Goal: Navigation & Orientation: Find specific page/section

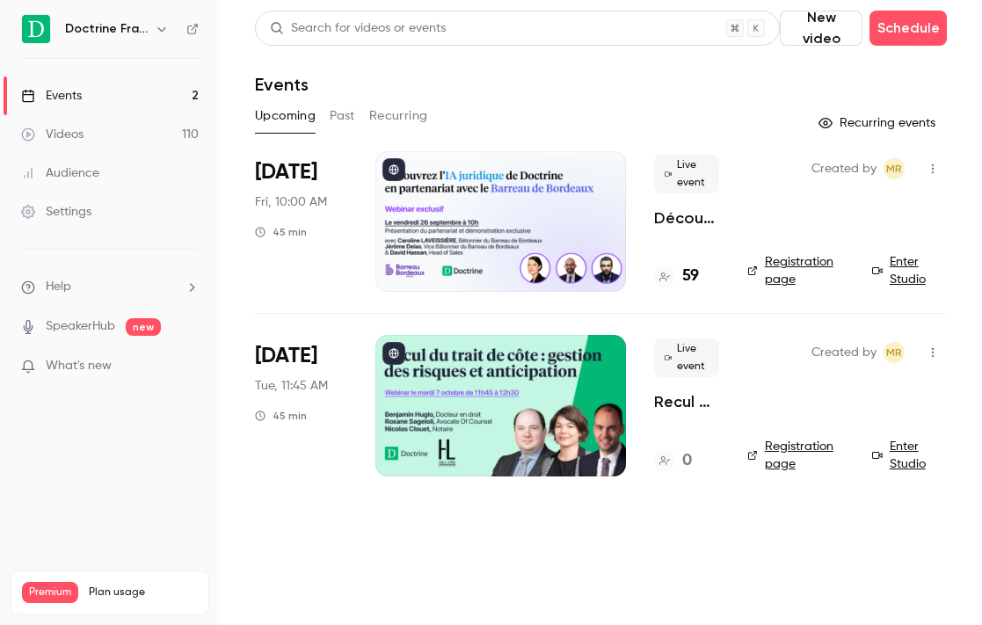
click at [164, 32] on icon "button" at bounding box center [162, 29] width 14 height 14
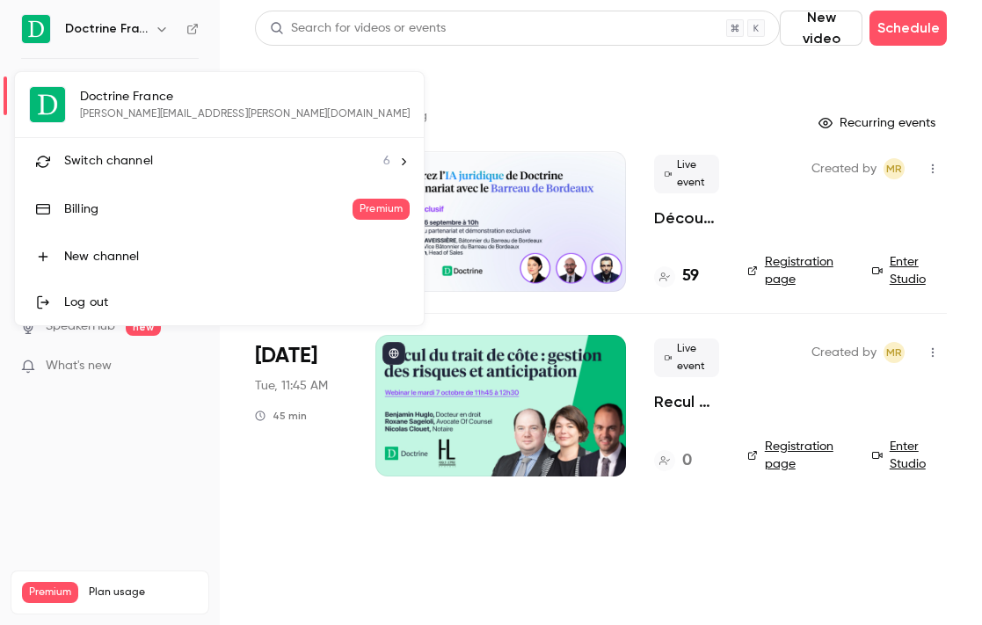
click at [128, 149] on li "Switch channel 6" at bounding box center [219, 161] width 409 height 47
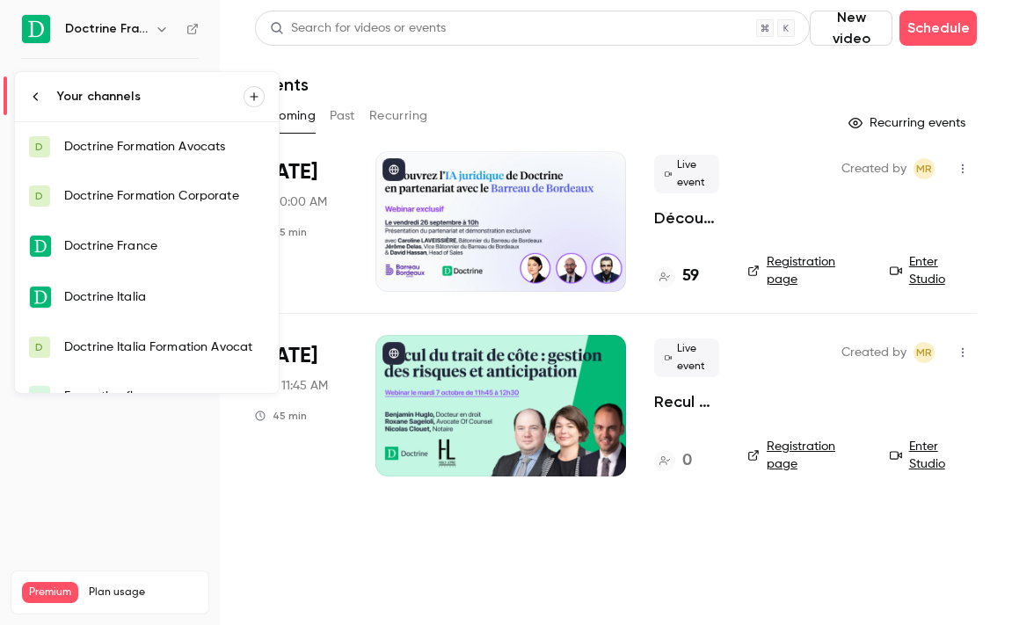
click at [169, 194] on div "Doctrine Formation Corporate" at bounding box center [164, 196] width 200 height 18
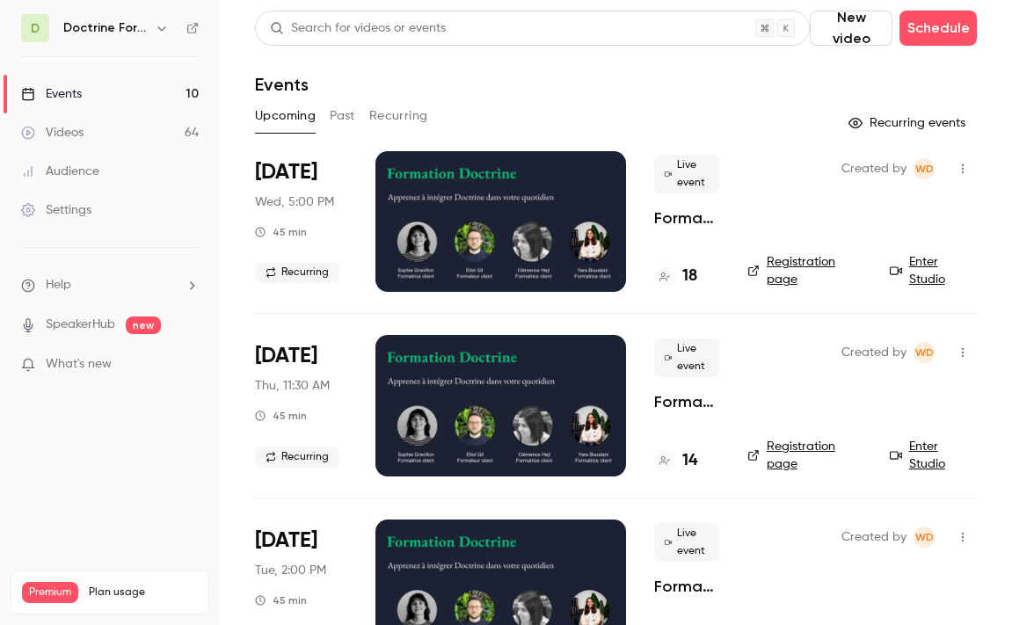
click at [168, 34] on icon "button" at bounding box center [162, 28] width 14 height 14
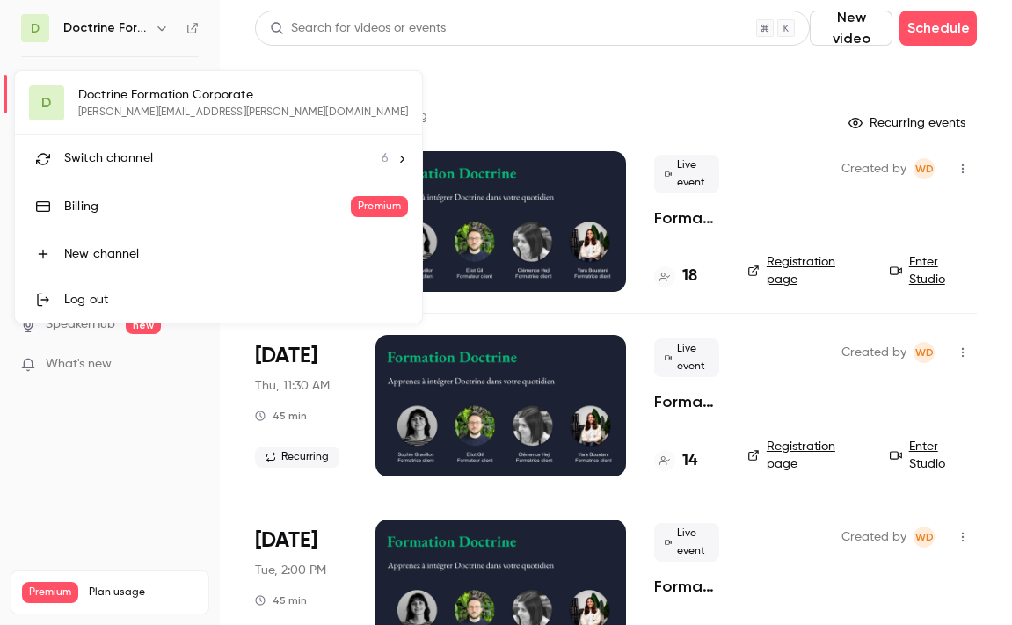
click at [145, 156] on span "Switch channel" at bounding box center [108, 158] width 89 height 18
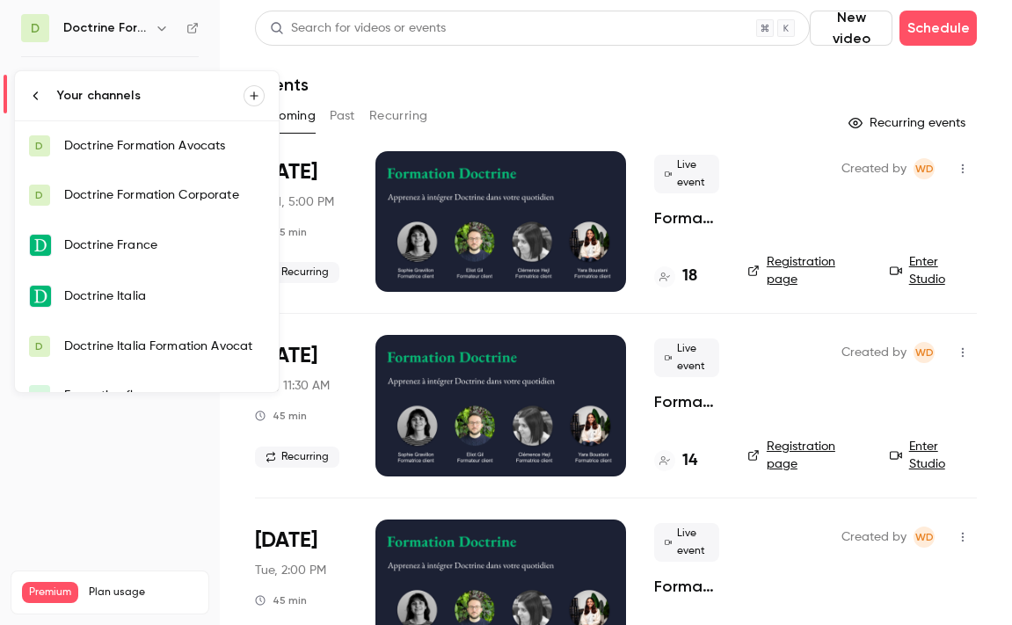
click at [148, 208] on link "D Doctrine Formation Corporate" at bounding box center [147, 195] width 264 height 49
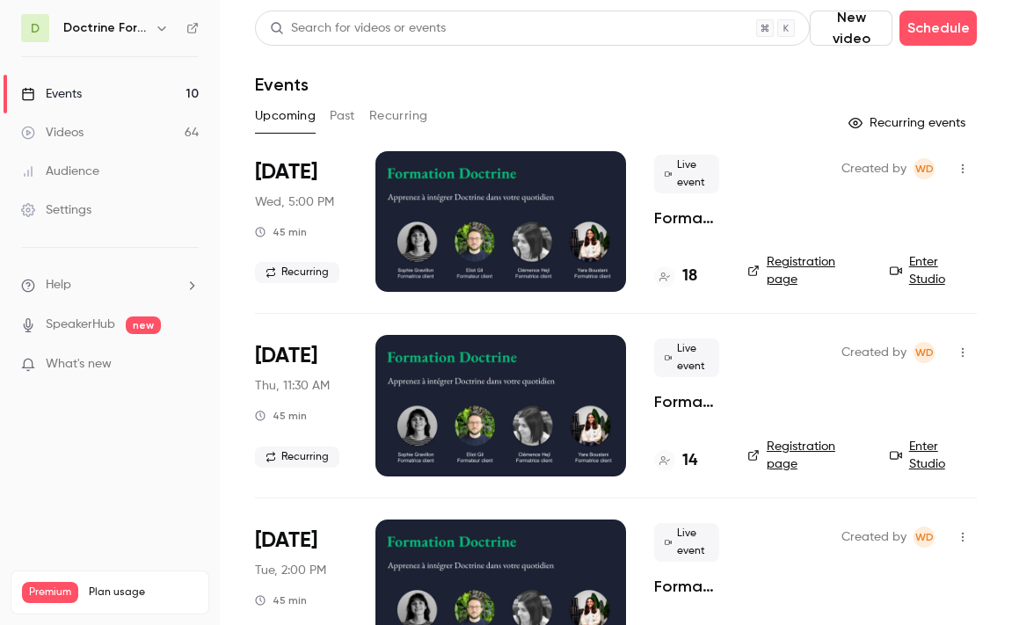
click at [157, 39] on div "D Doctrine Formation Corporate" at bounding box center [110, 28] width 178 height 28
click at [157, 30] on icon "button" at bounding box center [162, 28] width 14 height 14
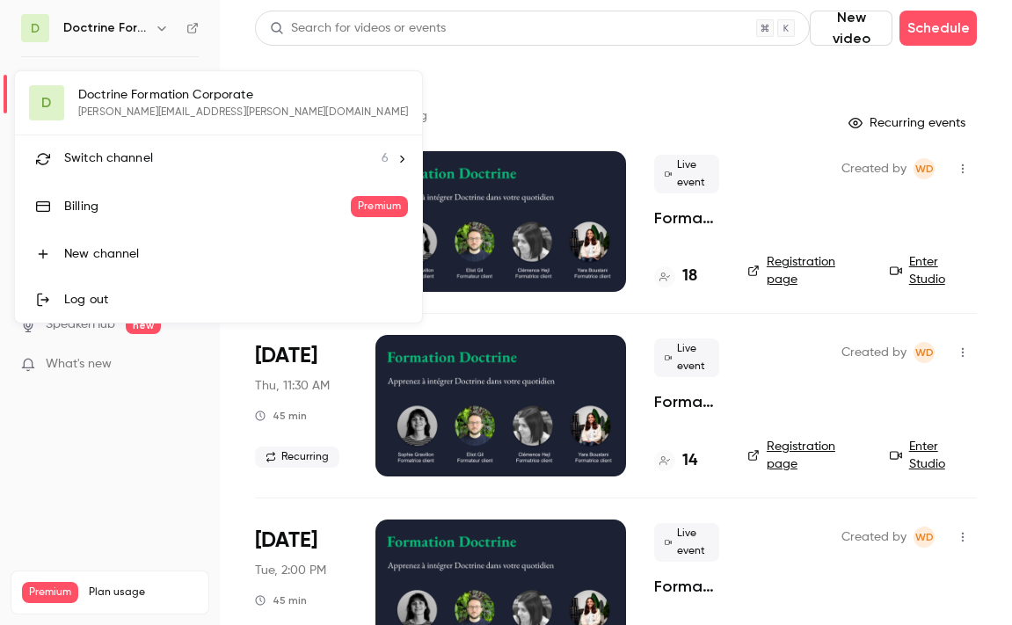
click at [157, 163] on div "Switch channel 6" at bounding box center [226, 158] width 324 height 18
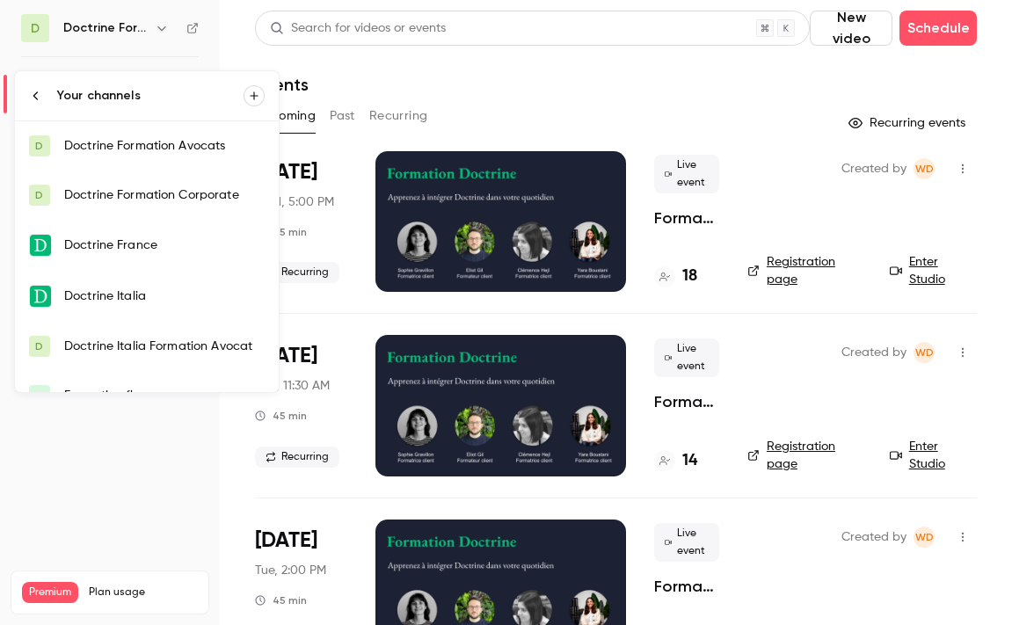
click at [157, 136] on link "D Doctrine Formation Avocats" at bounding box center [147, 145] width 264 height 49
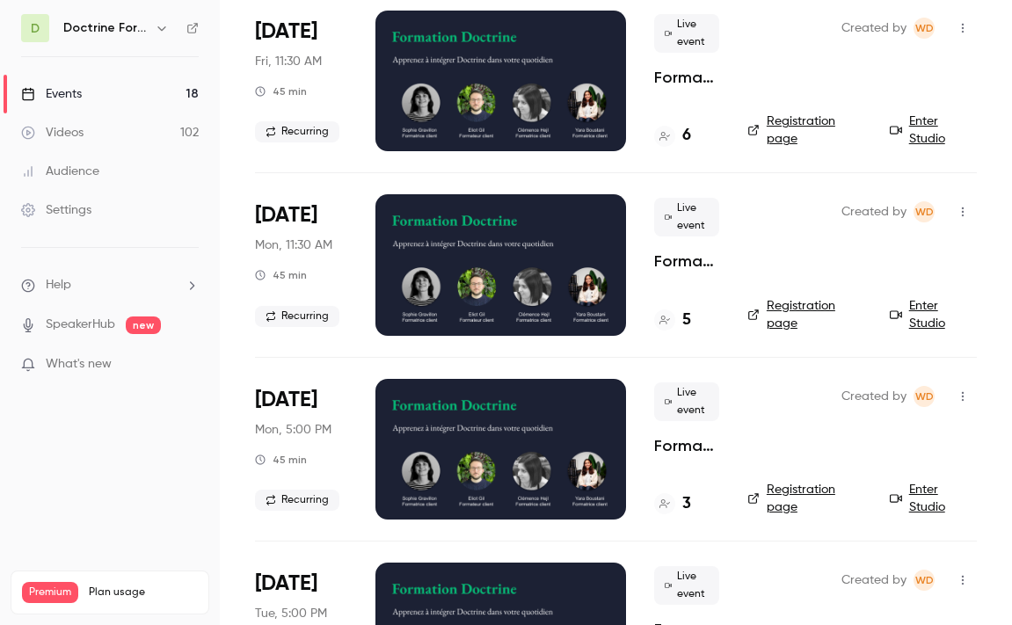
scroll to position [142, 0]
